Goal: Obtain resource: Obtain resource

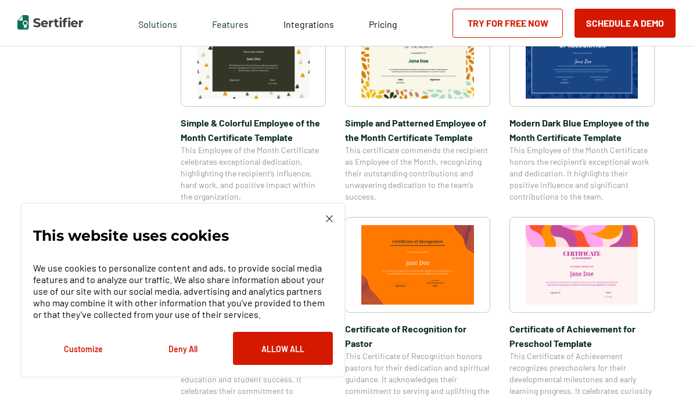
scroll to position [434, 0]
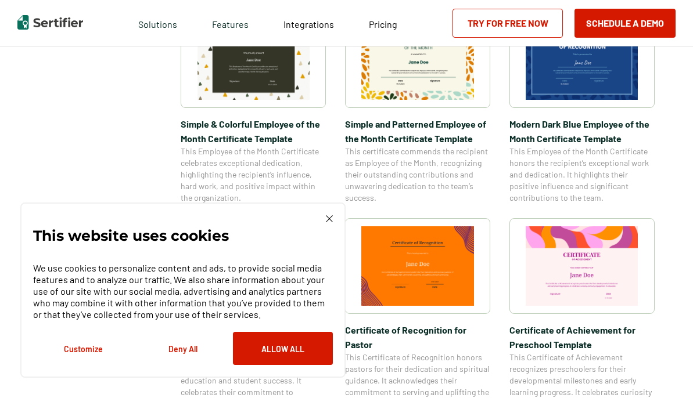
click at [189, 353] on button "Deny All" at bounding box center [183, 348] width 100 height 33
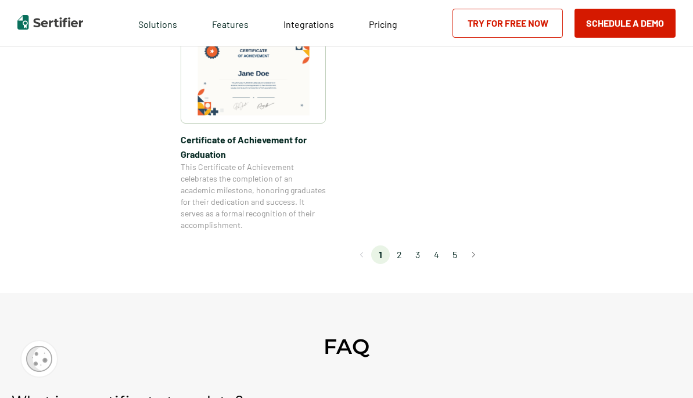
scroll to position [1052, 0]
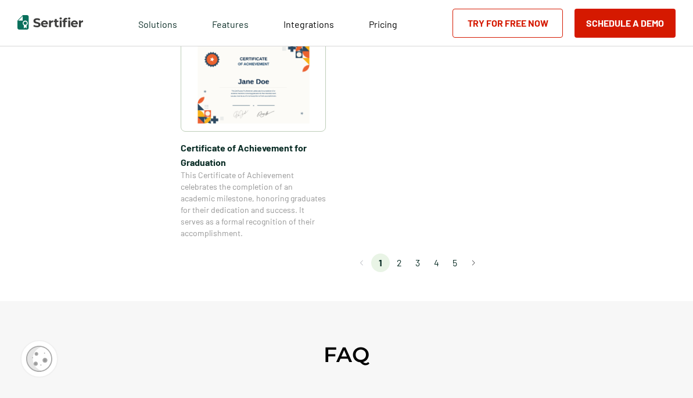
click at [401, 267] on li "2" at bounding box center [399, 263] width 19 height 19
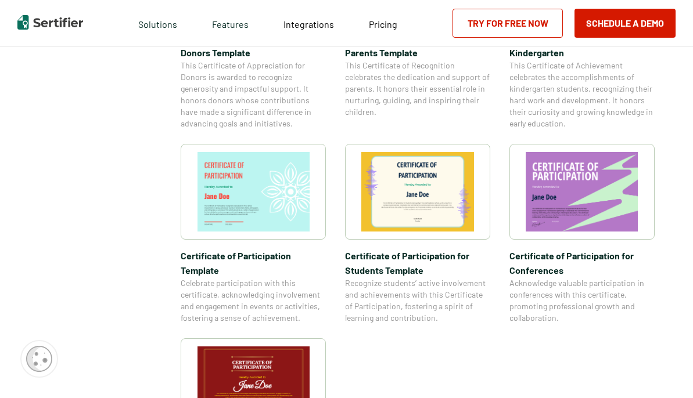
scroll to position [776, 0]
click at [569, 185] on img at bounding box center [582, 192] width 113 height 80
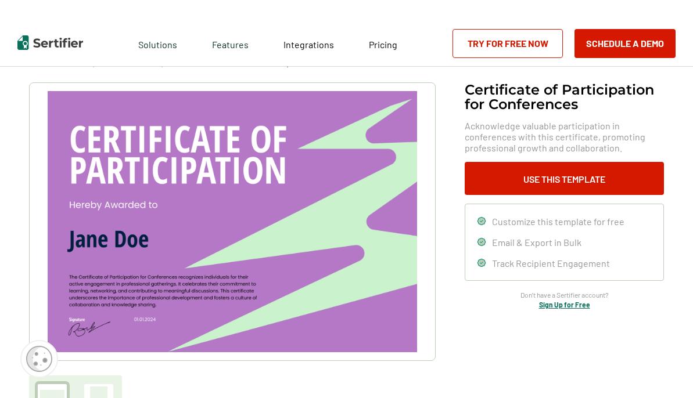
scroll to position [21, 0]
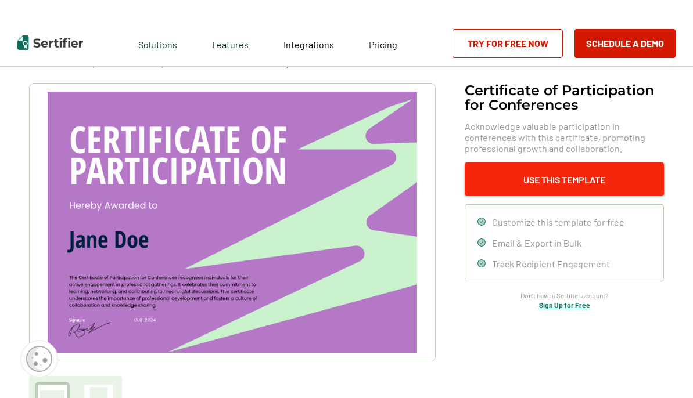
click at [527, 178] on button "Use This Template" at bounding box center [564, 179] width 199 height 33
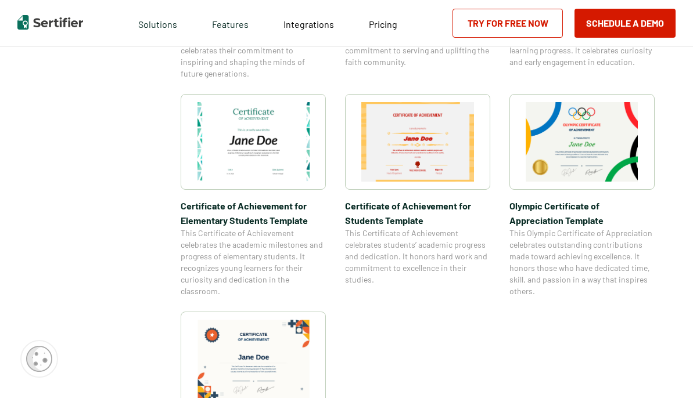
scroll to position [1696, 0]
